Goal: Information Seeking & Learning: Learn about a topic

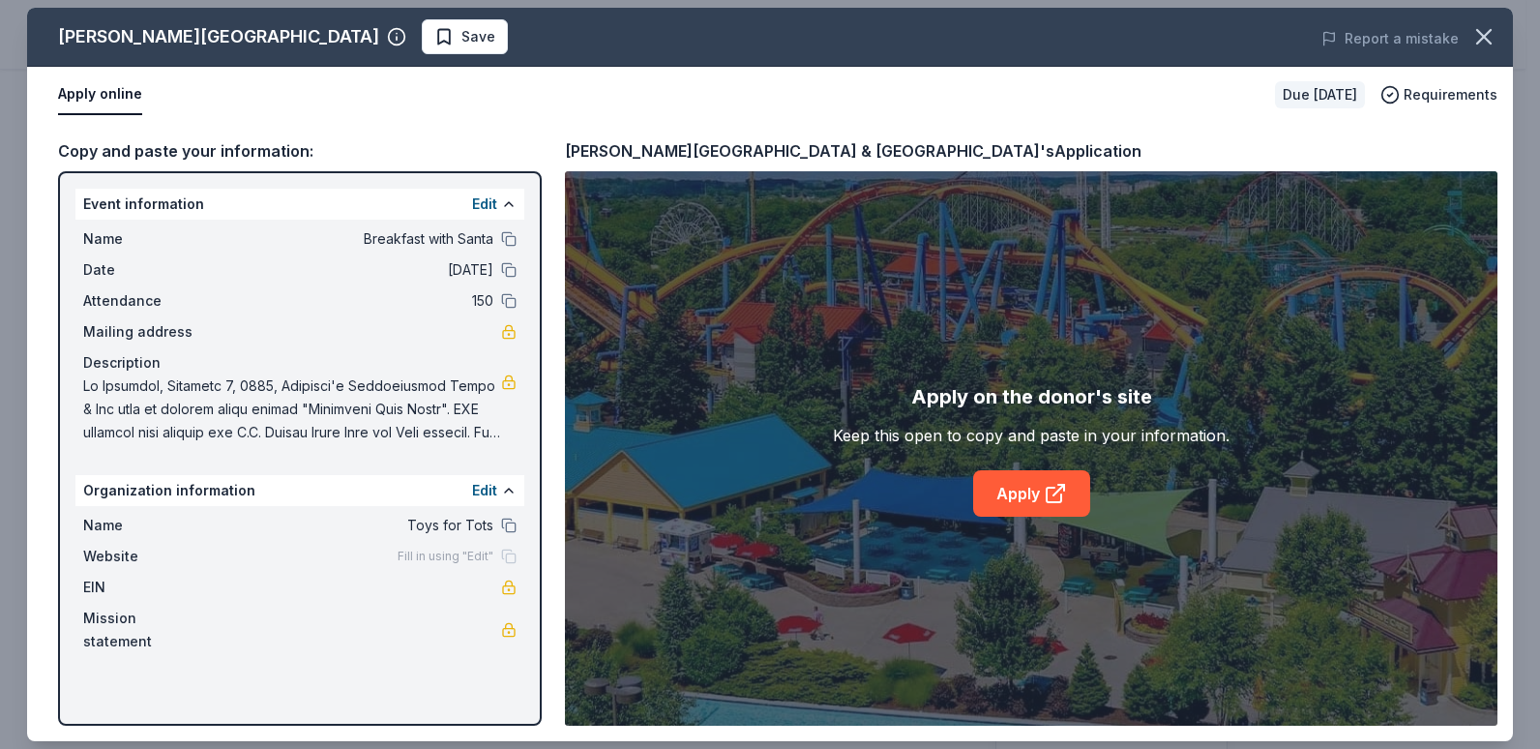
scroll to position [484, 0]
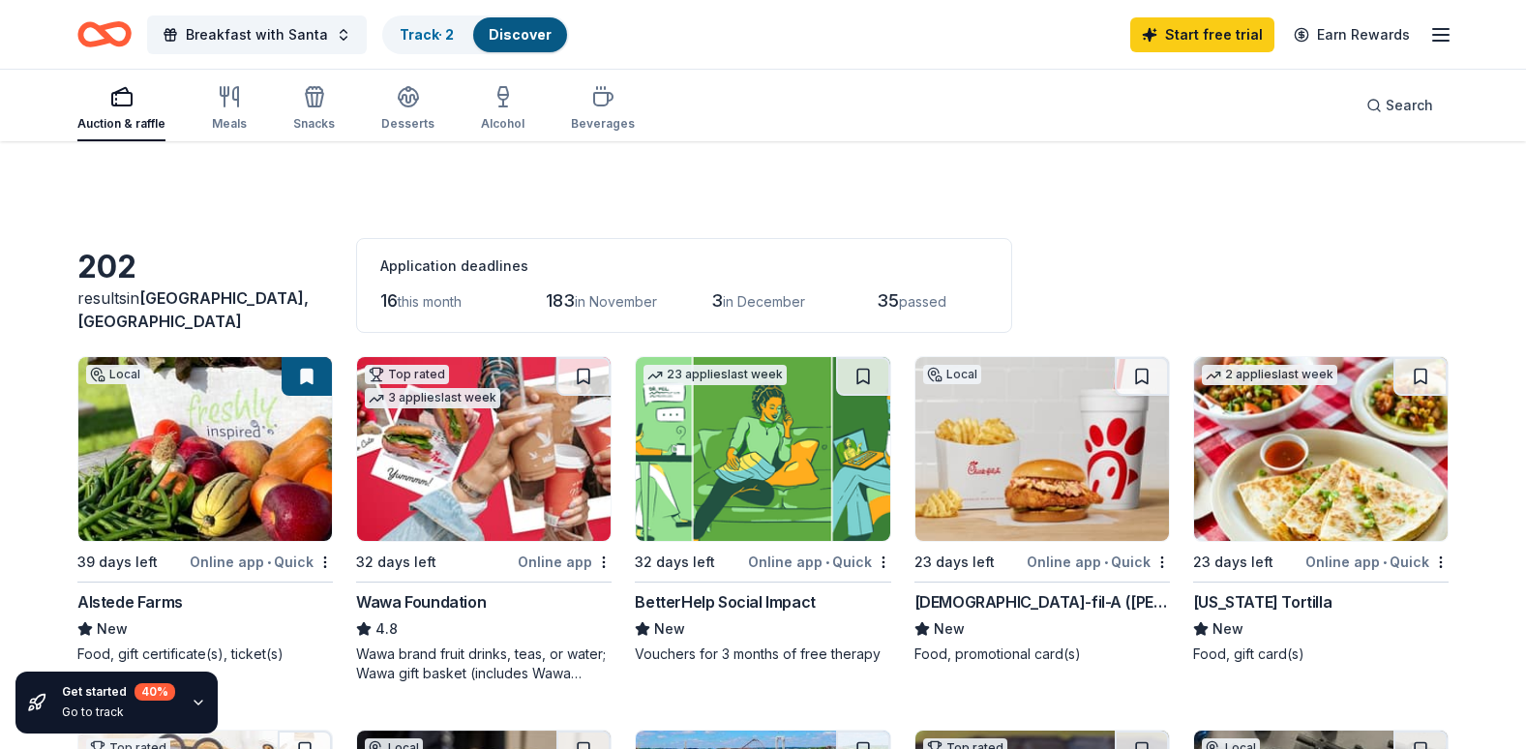
scroll to position [1258, 0]
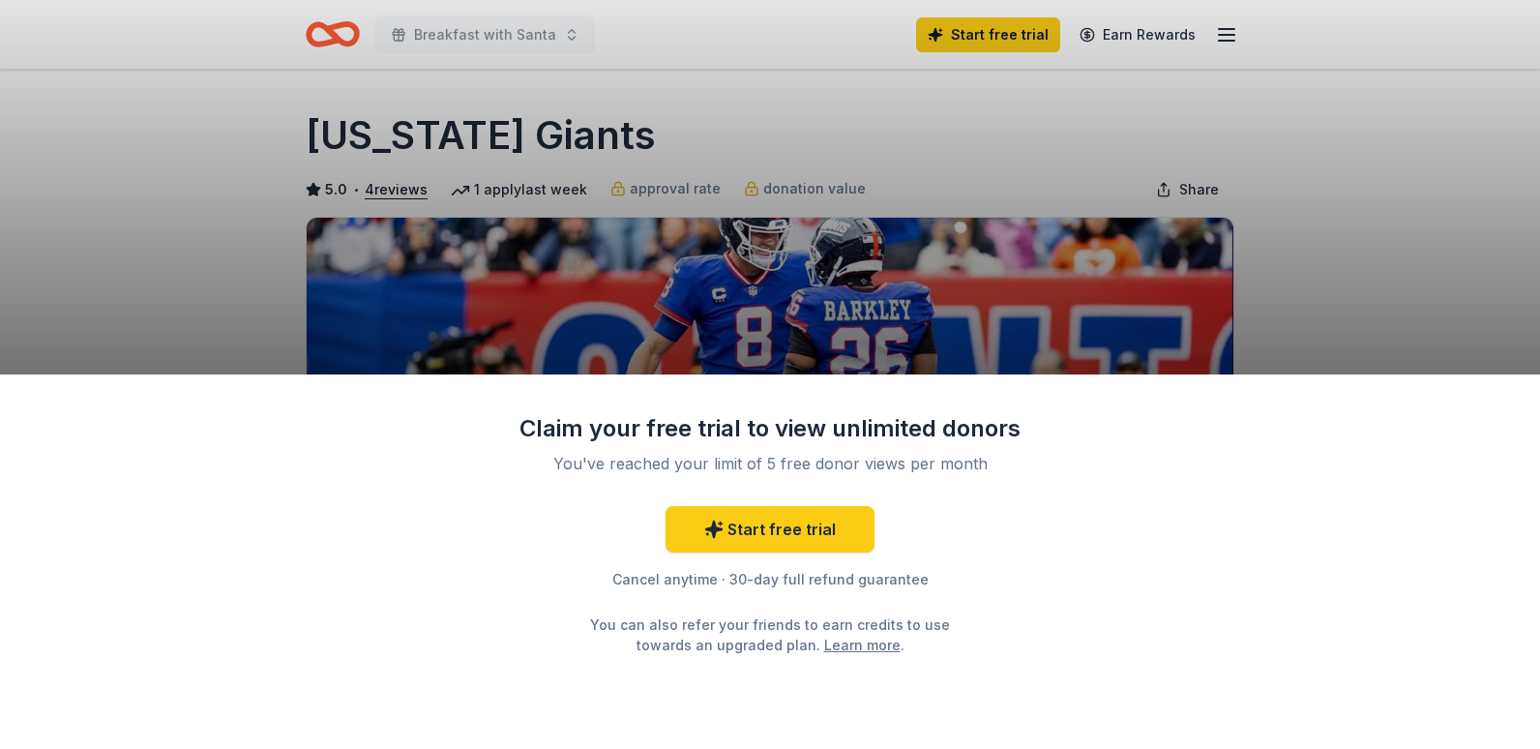
click at [1414, 216] on div "Claim your free trial to view unlimited donors You've reached your limit of 5 f…" at bounding box center [770, 374] width 1540 height 749
click at [1366, 232] on div "Claim your free trial to view unlimited donors You've reached your limit of 5 f…" at bounding box center [770, 374] width 1540 height 749
click at [209, 156] on div "Claim your free trial to view unlimited donors You've reached your limit of 5 f…" at bounding box center [770, 374] width 1540 height 749
click at [835, 647] on link "Learn more" at bounding box center [862, 645] width 76 height 20
click at [238, 126] on div "Claim your free trial to view unlimited donors You've reached your limit of 5 f…" at bounding box center [770, 374] width 1540 height 749
